Goal: Download file/media

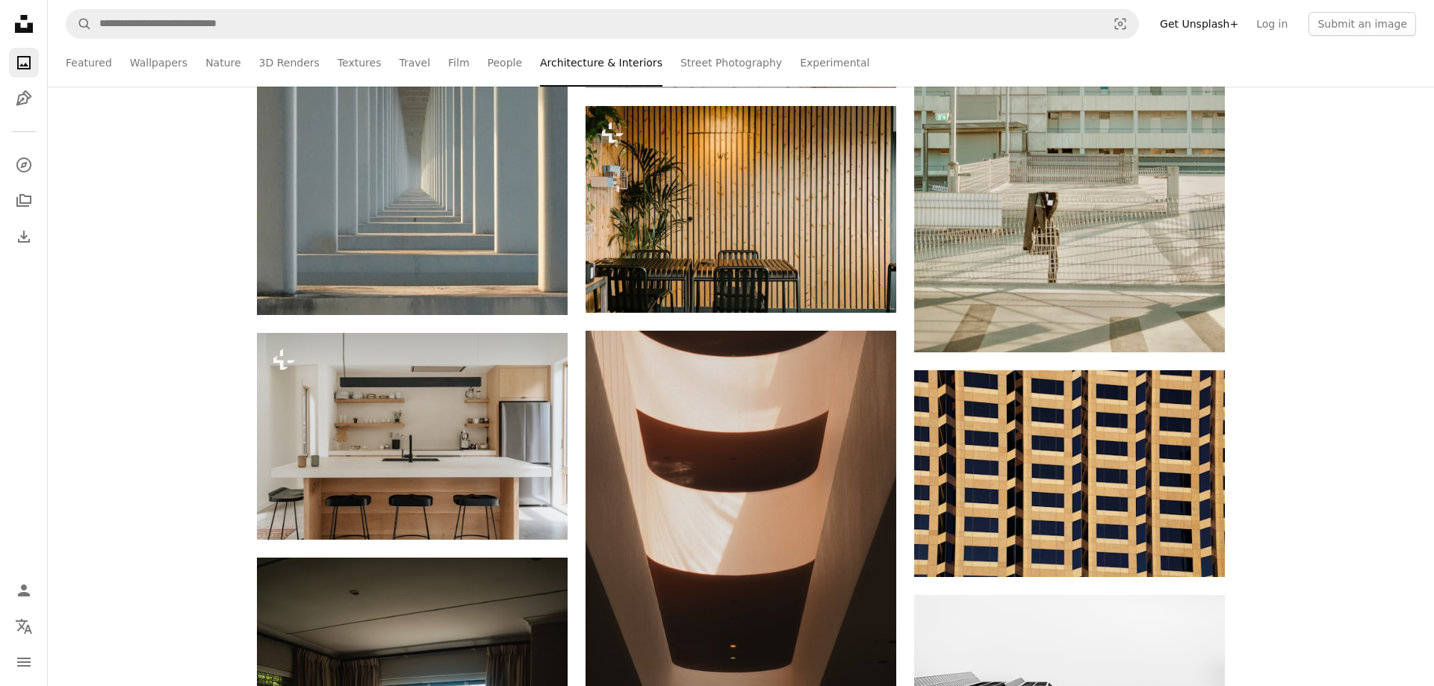
scroll to position [74945, 0]
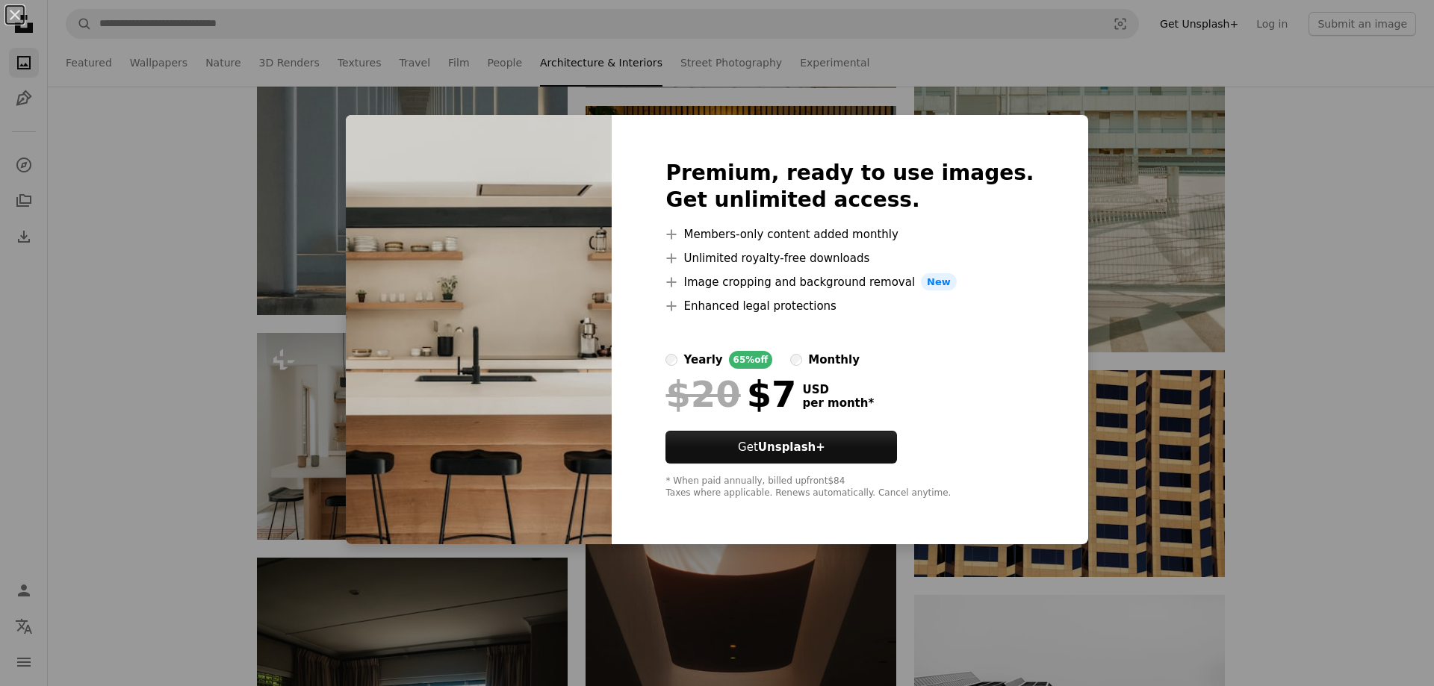
click at [1329, 338] on div "An X shape Premium, ready to use images. Get unlimited access. A plus sign Memb…" at bounding box center [717, 343] width 1434 height 686
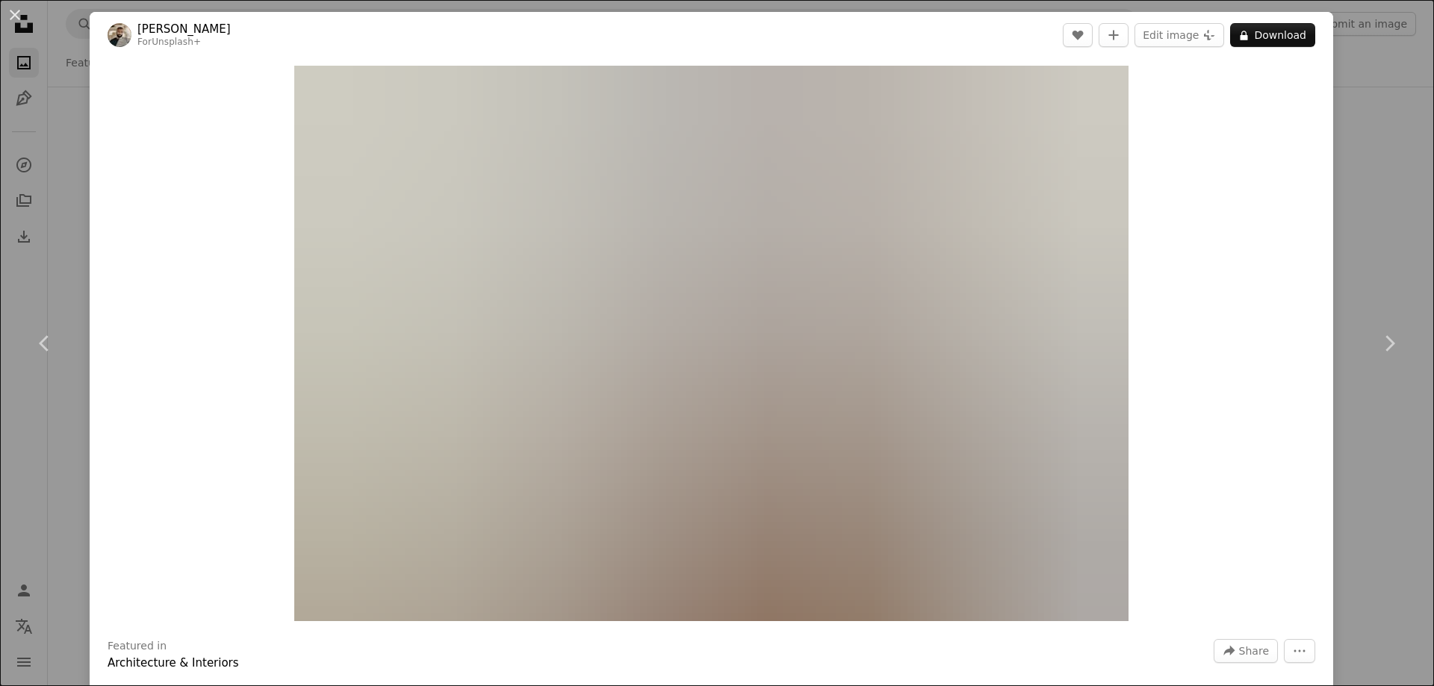
scroll to position [75244, 0]
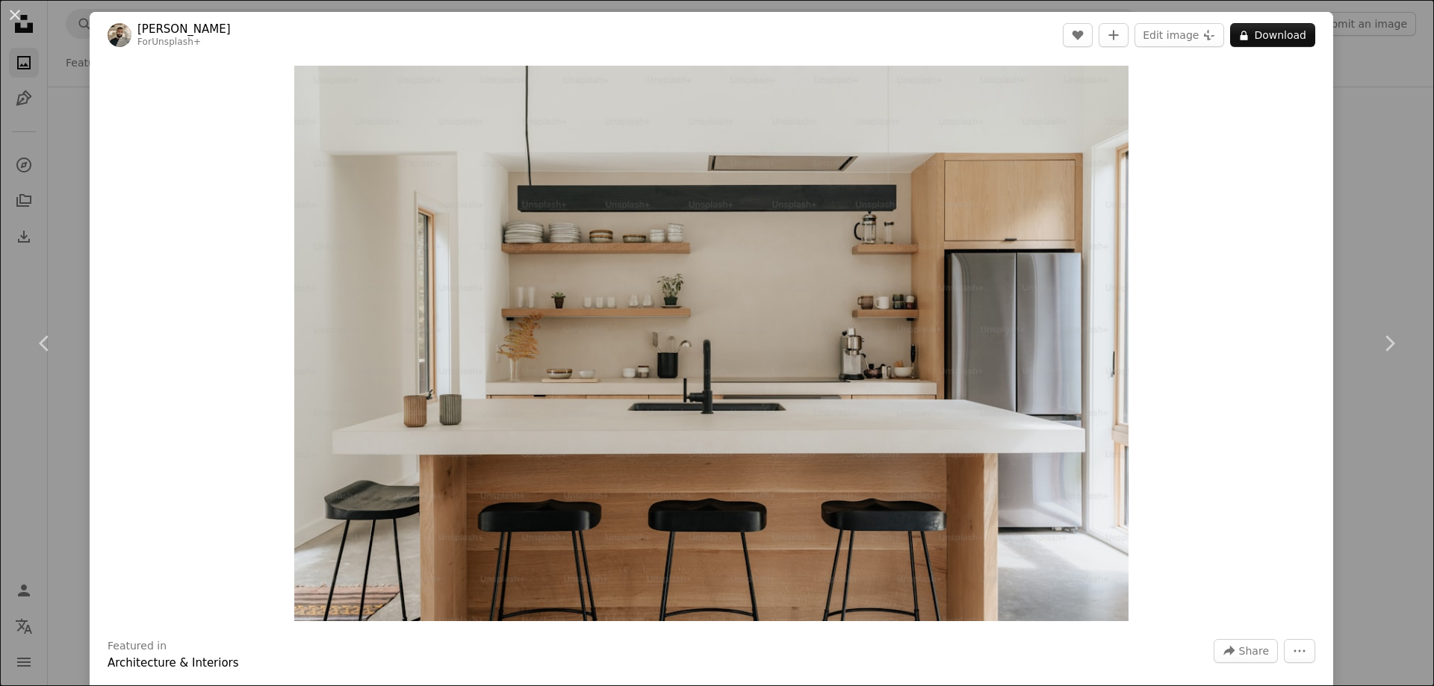
click at [1368, 220] on div "An X shape Chevron left Chevron right [PERSON_NAME] For Unsplash+ A heart A plu…" at bounding box center [717, 343] width 1434 height 686
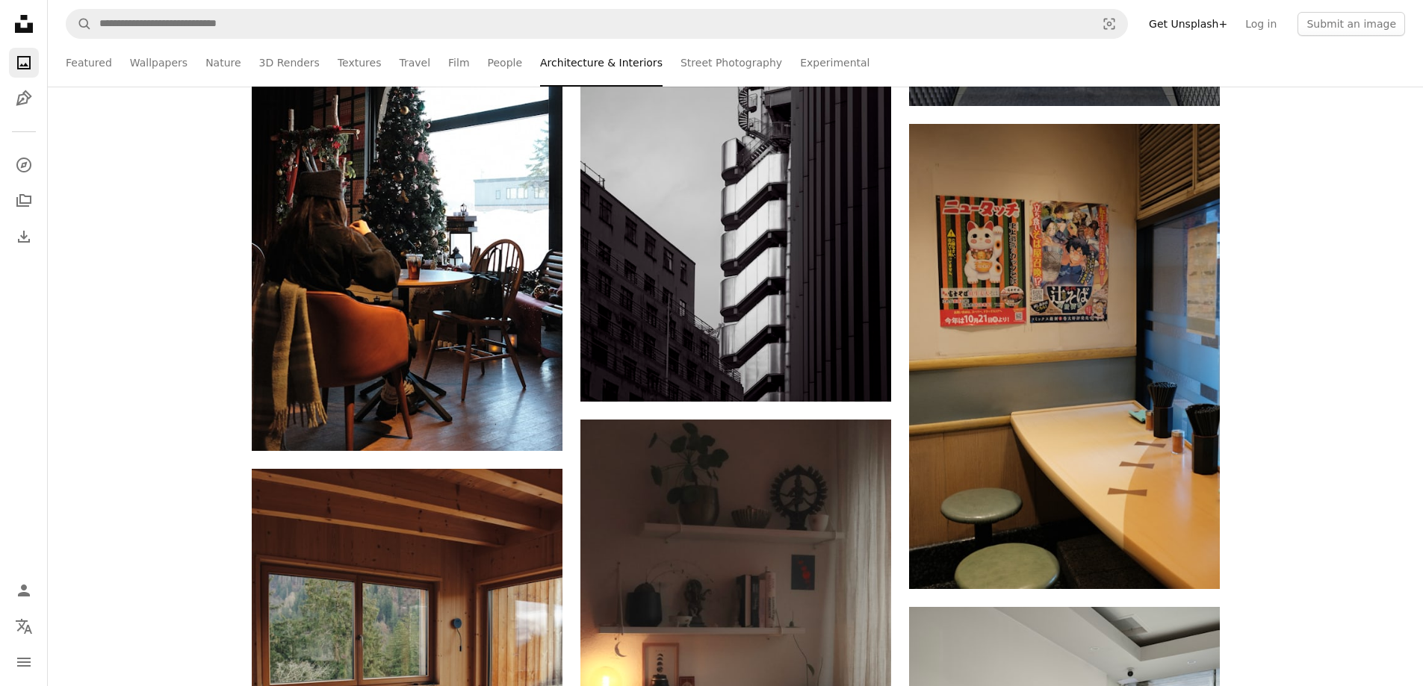
scroll to position [96694, 0]
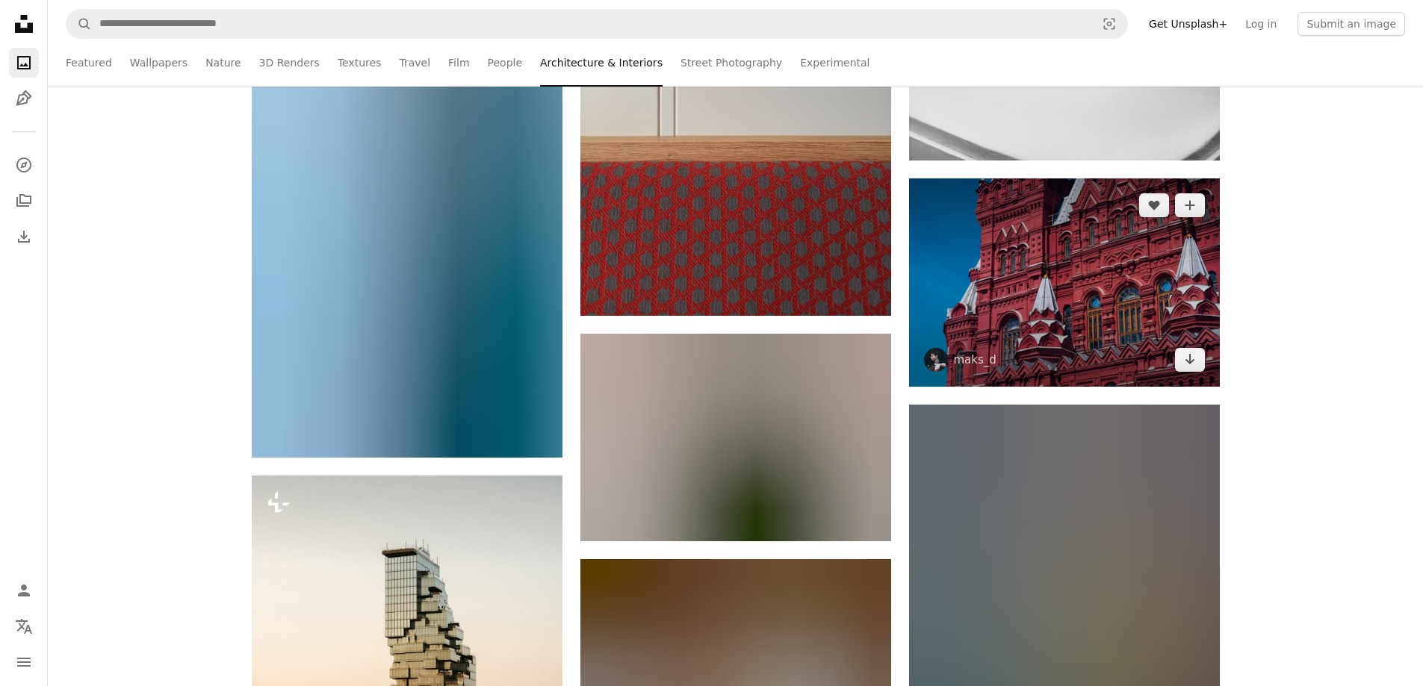
scroll to position [99023, 0]
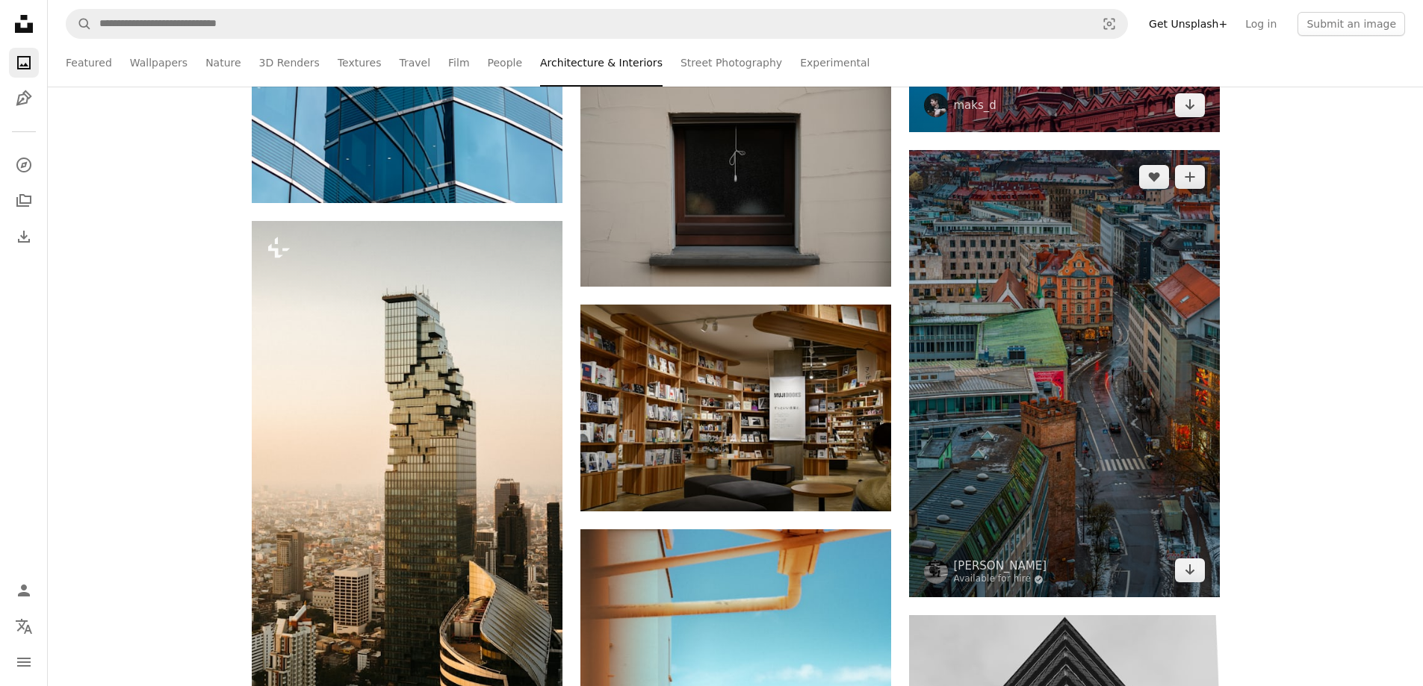
click at [1026, 352] on img at bounding box center [1064, 374] width 311 height 448
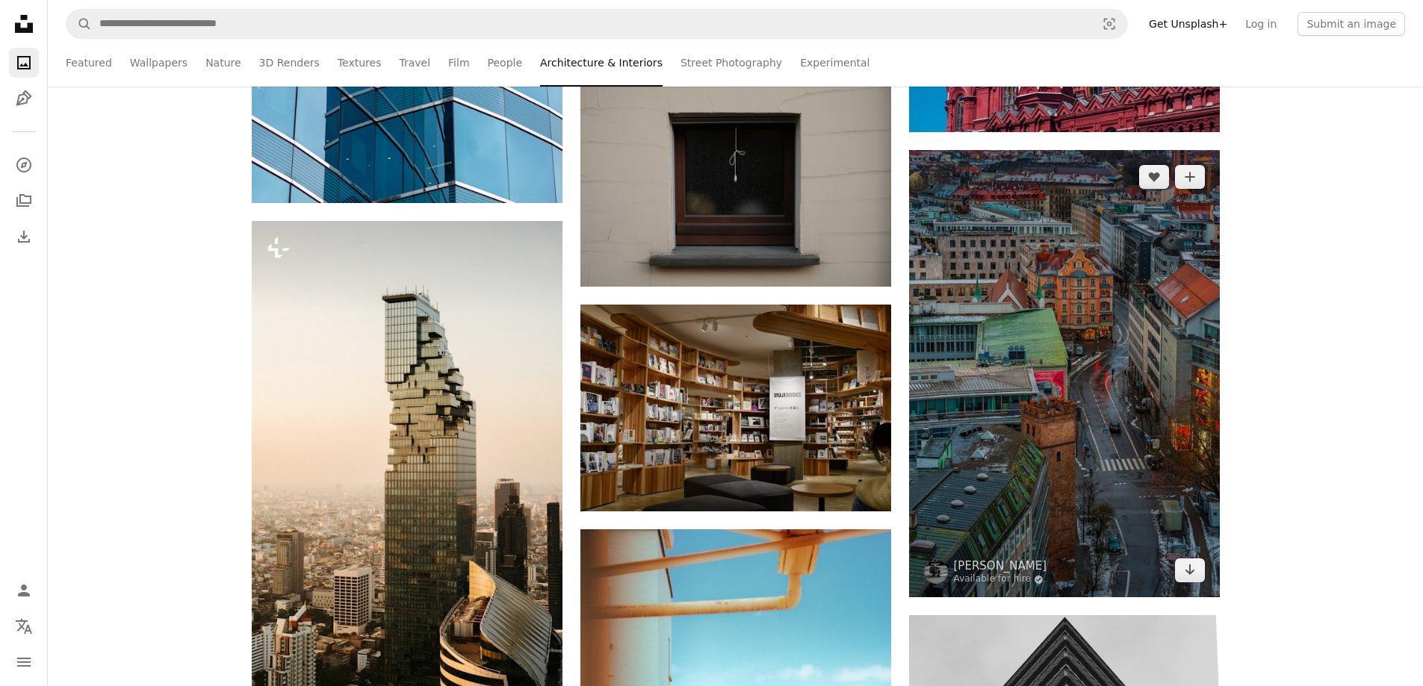
scroll to position [100262, 0]
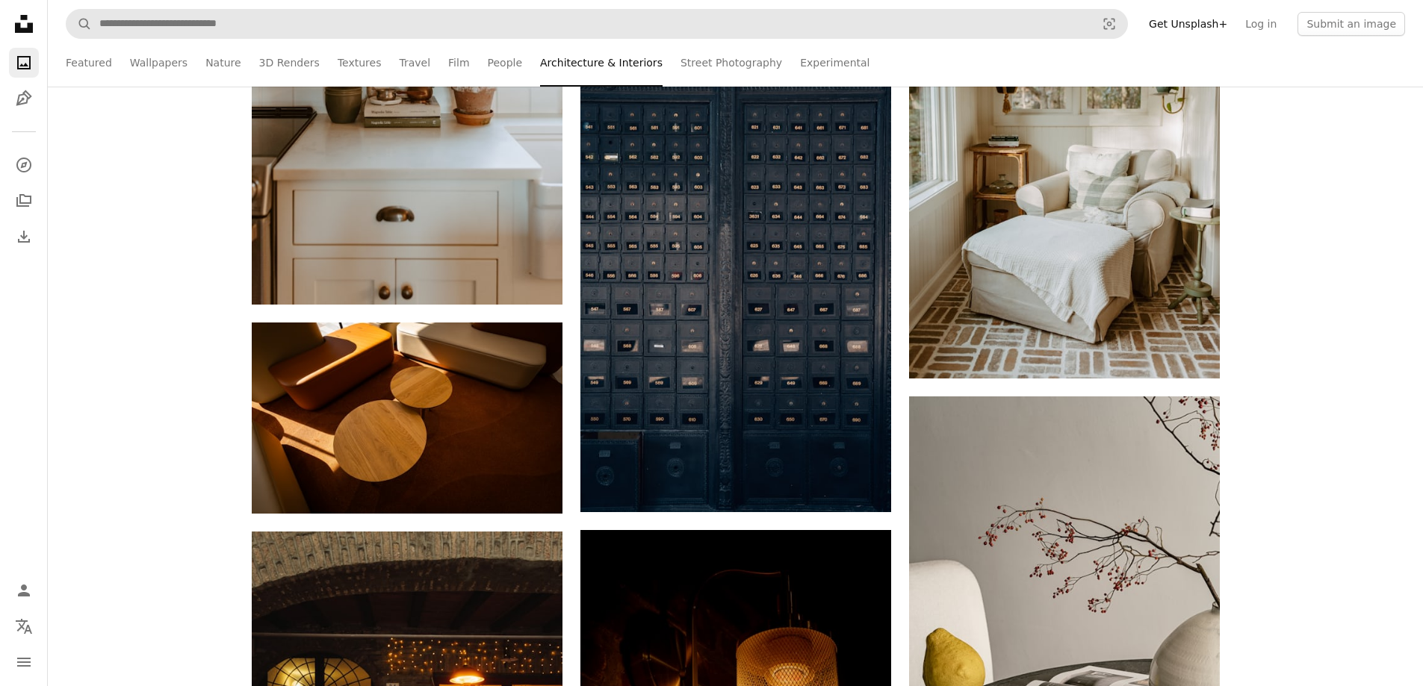
scroll to position [104519, 0]
